Goal: Task Accomplishment & Management: Use online tool/utility

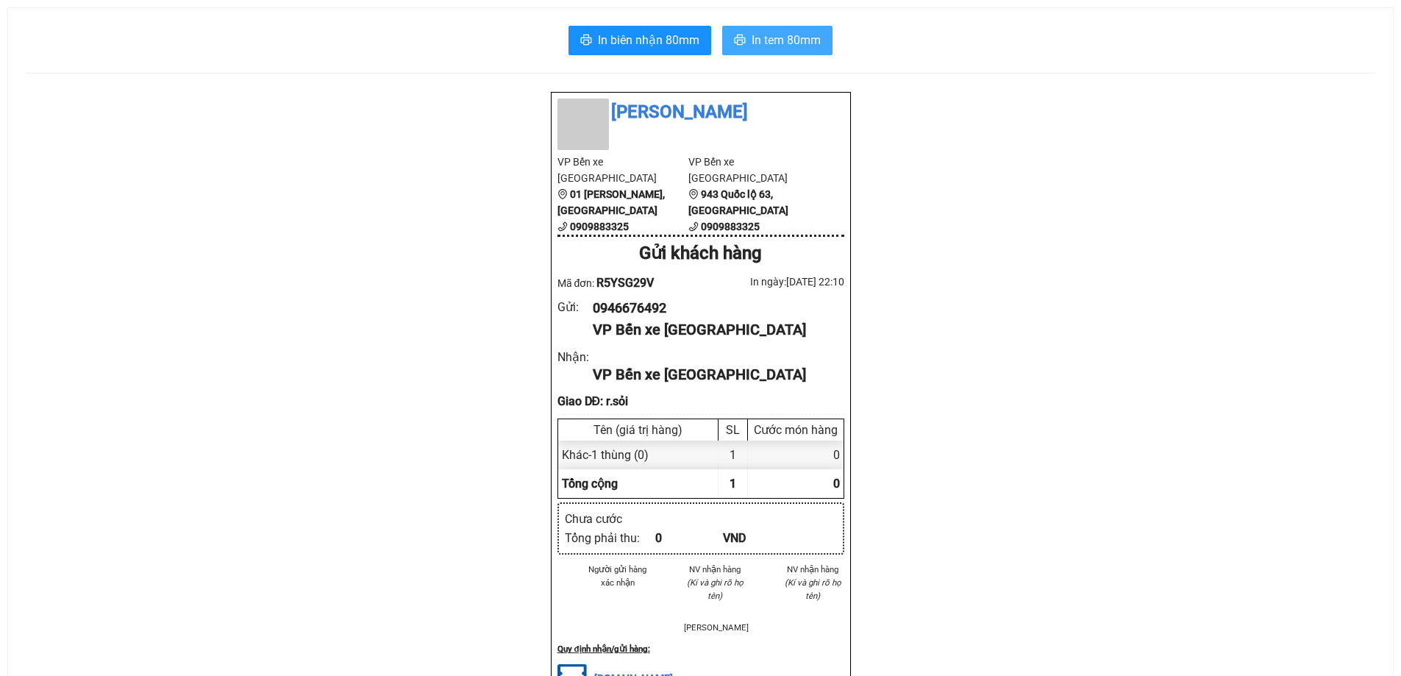
click at [780, 40] on span "In tem 80mm" at bounding box center [786, 40] width 69 height 18
drag, startPoint x: 771, startPoint y: 42, endPoint x: 772, endPoint y: 60, distance: 18.4
click at [772, 42] on span "In tem 80mm" at bounding box center [786, 40] width 69 height 18
click at [632, 37] on span "In biên nhận 80mm" at bounding box center [649, 40] width 102 height 18
